Goal: Navigation & Orientation: Find specific page/section

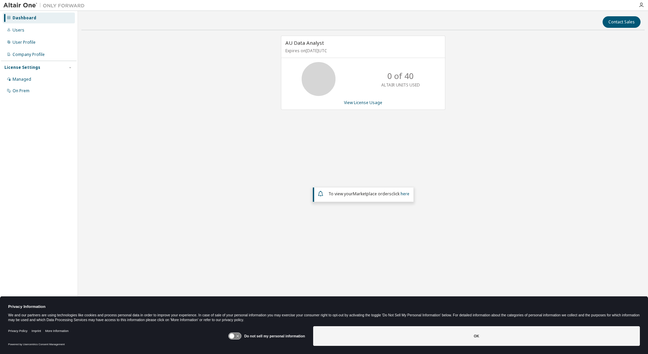
click at [303, 43] on span "AU Data Analyst" at bounding box center [305, 42] width 39 height 7
copy span "AU Data Analyst"
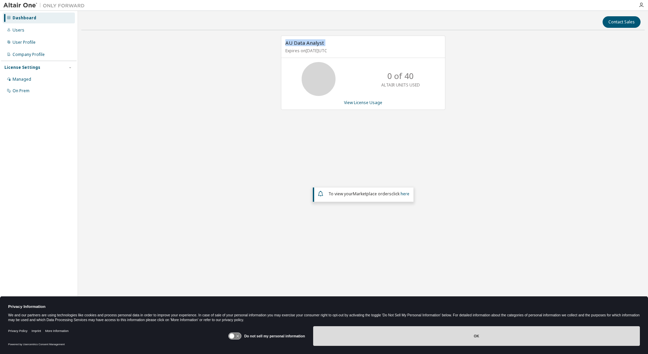
click at [450, 335] on button "OK" at bounding box center [476, 336] width 327 height 20
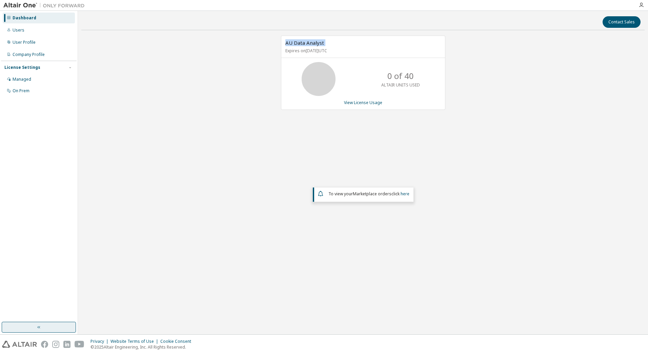
click at [48, 328] on button "button" at bounding box center [39, 327] width 74 height 11
